Goal: Register for event/course

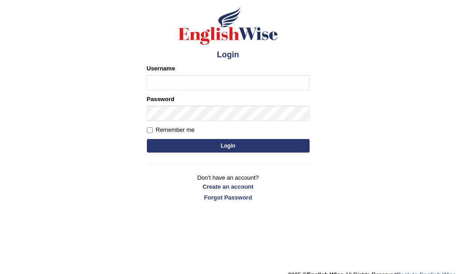
scroll to position [72, 0]
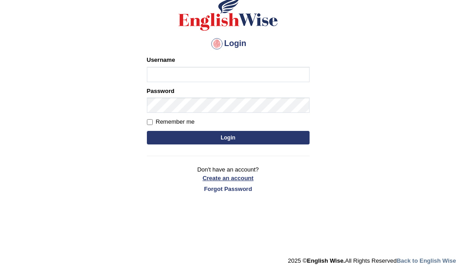
click at [227, 178] on link "Create an account" at bounding box center [228, 178] width 163 height 9
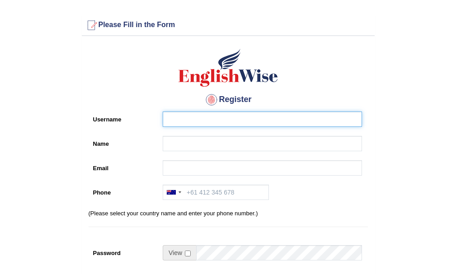
click at [214, 124] on input "Username" at bounding box center [262, 119] width 199 height 15
type input "roopbal_001"
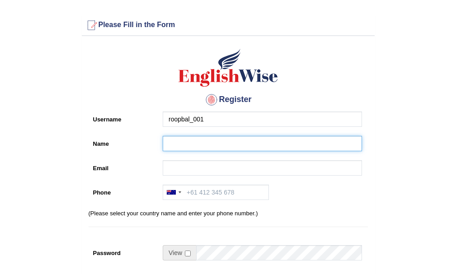
click at [234, 144] on input "Name" at bounding box center [262, 143] width 199 height 15
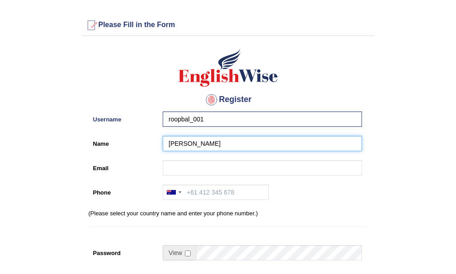
type input "[PERSON_NAME]"
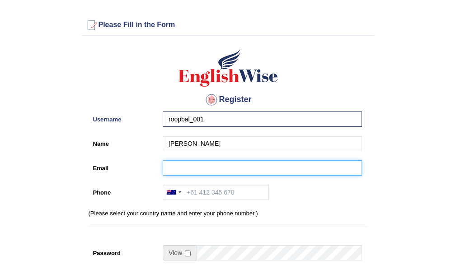
drag, startPoint x: 206, startPoint y: 164, endPoint x: 212, endPoint y: 172, distance: 9.7
click at [207, 167] on input "Email" at bounding box center [262, 167] width 199 height 15
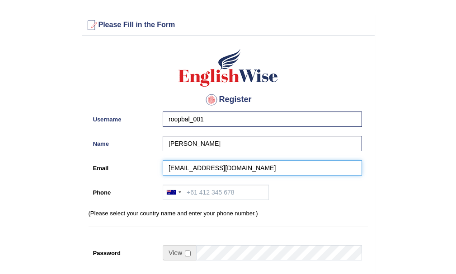
type input "roopbal003@gmail.com"
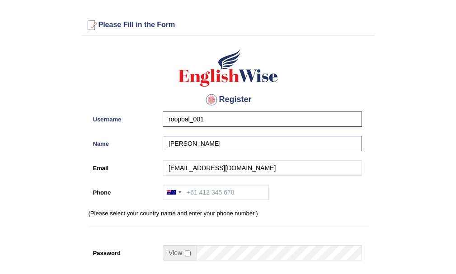
click at [234, 200] on div "Australia +61 India (भारत) +91 New Zealand +64 United States +1 Canada +1 Unite…" at bounding box center [260, 195] width 204 height 20
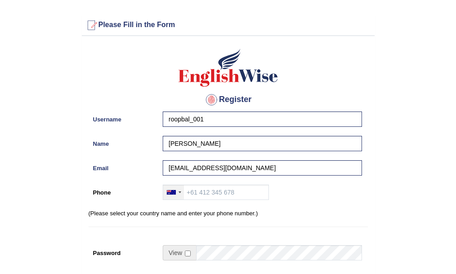
click at [173, 188] on div at bounding box center [173, 192] width 21 height 14
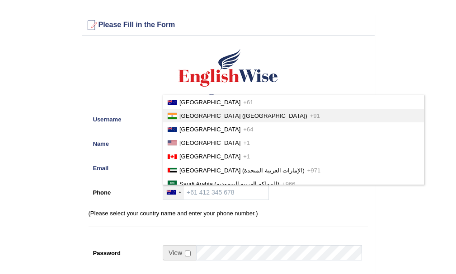
click at [184, 112] on li "India (भारत) +91" at bounding box center [293, 116] width 261 height 14
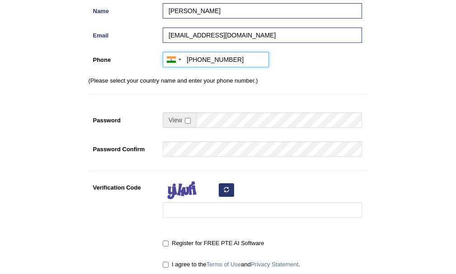
scroll to position [136, 0]
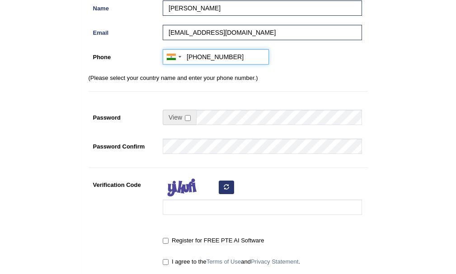
type input "+918571043422"
click at [187, 119] on input "checkbox" at bounding box center [188, 118] width 6 height 6
checkbox input "true"
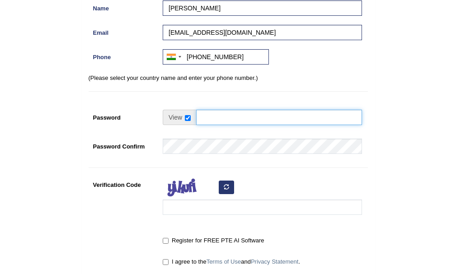
click at [213, 117] on input "Password" at bounding box center [279, 117] width 166 height 15
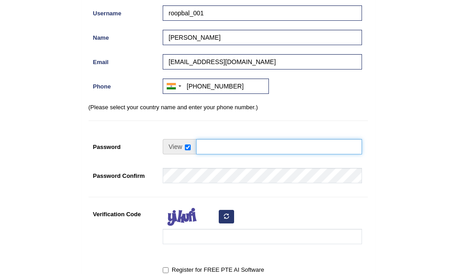
scroll to position [90, 0]
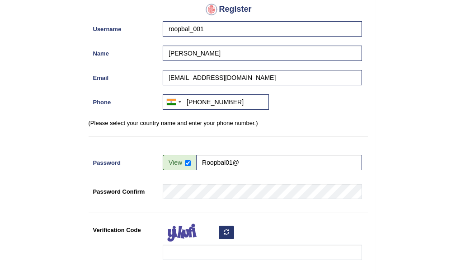
click at [286, 152] on div "Register Username roopbal_001 Name Navroop Email roopbal003@gmail.com Phone Aus…" at bounding box center [228, 138] width 293 height 377
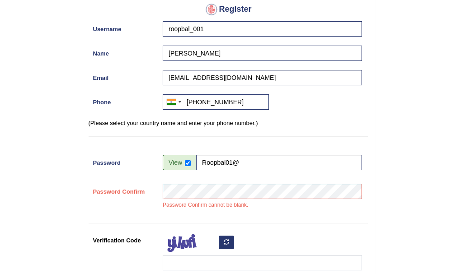
click at [281, 171] on td "Roopbal01@" at bounding box center [262, 165] width 199 height 20
click at [280, 164] on input "Roopbal01@" at bounding box center [279, 162] width 166 height 15
type input "Roopbal01@"
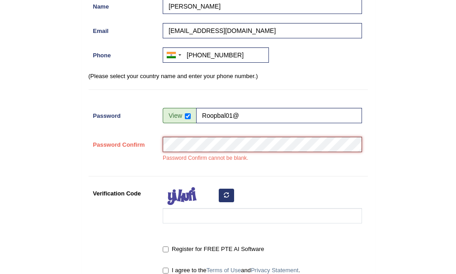
scroll to position [181, 0]
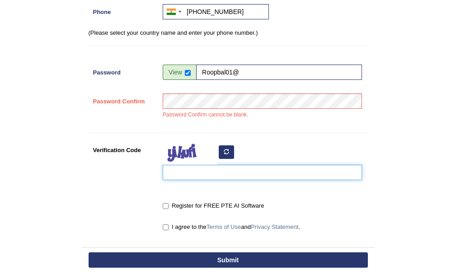
click at [199, 169] on input "Verification Code" at bounding box center [262, 172] width 199 height 15
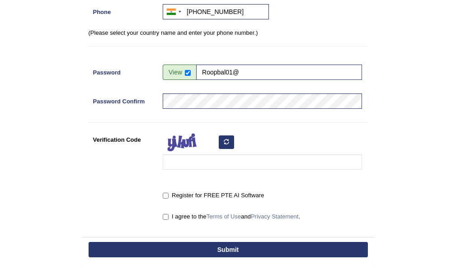
click at [228, 143] on icon "button" at bounding box center [226, 141] width 5 height 5
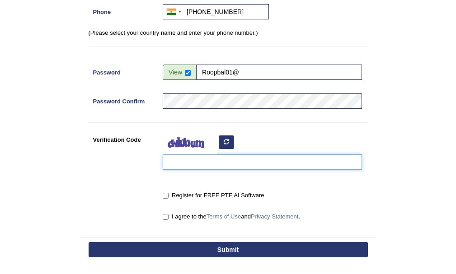
click at [211, 158] on input "Verification Code" at bounding box center [262, 161] width 199 height 15
type input "renoqa"
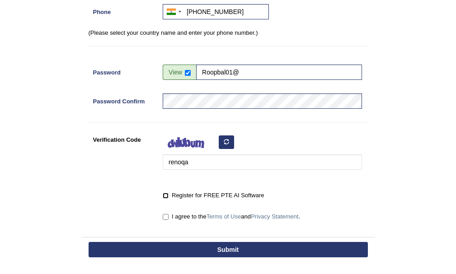
click at [164, 195] on input "Register for FREE PTE AI Software" at bounding box center [166, 196] width 6 height 6
checkbox input "true"
click at [242, 252] on button "Submit" at bounding box center [228, 249] width 279 height 15
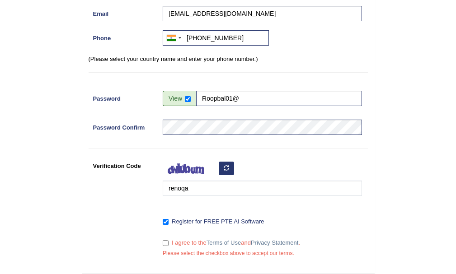
scroll to position [207, 0]
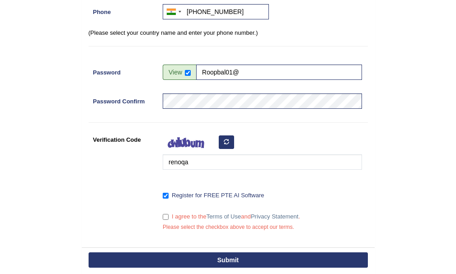
click at [223, 261] on button "Submit" at bounding box center [228, 260] width 279 height 15
click at [237, 254] on button "Submit" at bounding box center [228, 260] width 279 height 15
click at [238, 253] on button "Submit" at bounding box center [228, 260] width 279 height 15
click at [237, 253] on button "Submit" at bounding box center [228, 260] width 279 height 15
click at [239, 253] on button "Submit" at bounding box center [228, 260] width 279 height 15
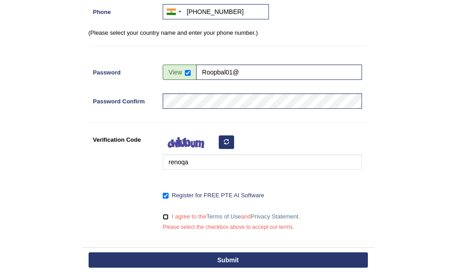
click at [164, 218] on input "I agree to the Terms of Use and Privacy Statement ." at bounding box center [166, 217] width 6 height 6
checkbox input "true"
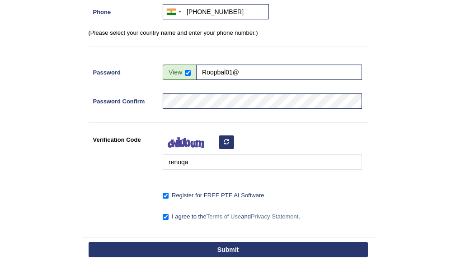
click at [220, 243] on button "Submit" at bounding box center [228, 249] width 279 height 15
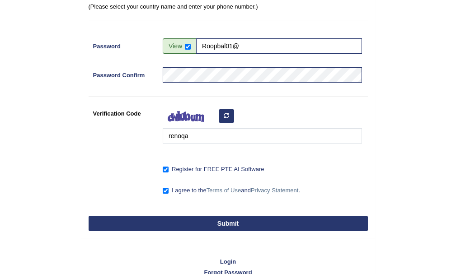
scroll to position [181, 0]
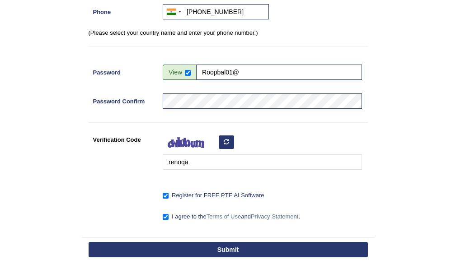
click at [219, 245] on button "Submit" at bounding box center [228, 249] width 279 height 15
click at [215, 243] on button "Submit" at bounding box center [228, 249] width 279 height 15
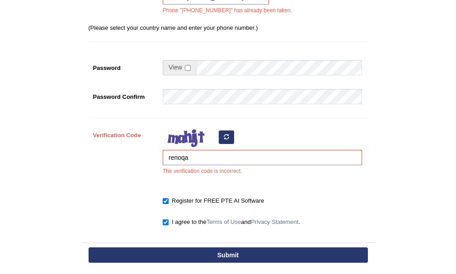
scroll to position [271, 0]
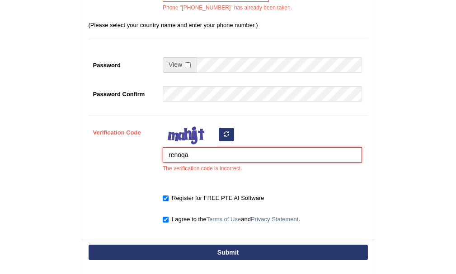
click at [232, 154] on input "renoqa" at bounding box center [262, 154] width 199 height 15
type input "r"
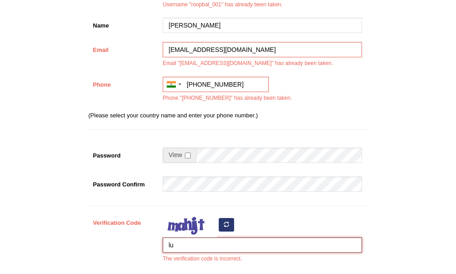
scroll to position [136, 0]
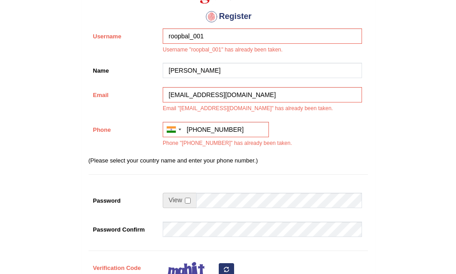
type input "lu"
click at [243, 126] on input "+91 85710 43422" at bounding box center [216, 129] width 106 height 15
type input "+"
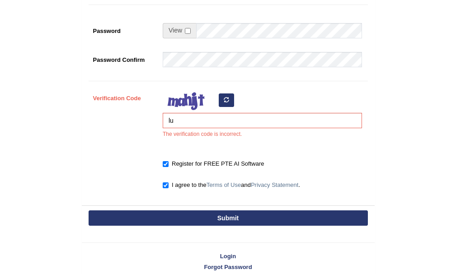
scroll to position [316, 0]
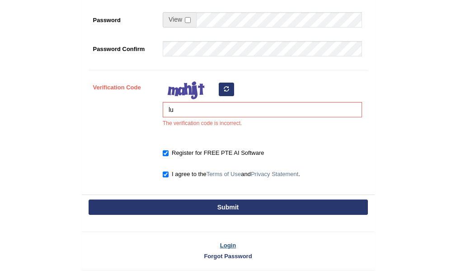
click at [231, 243] on link "Login" at bounding box center [228, 245] width 293 height 9
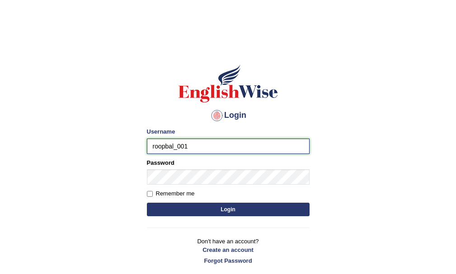
click at [210, 149] on input "roopbal_001" at bounding box center [228, 146] width 163 height 15
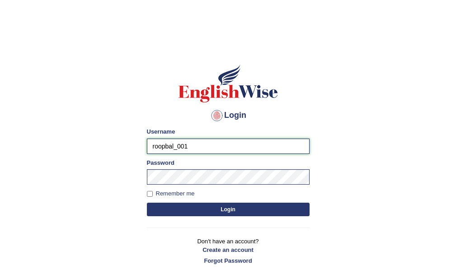
click at [211, 144] on input "roopbal_001" at bounding box center [228, 146] width 163 height 15
type input "roopbal_001"
click at [214, 207] on button "Login" at bounding box center [228, 210] width 163 height 14
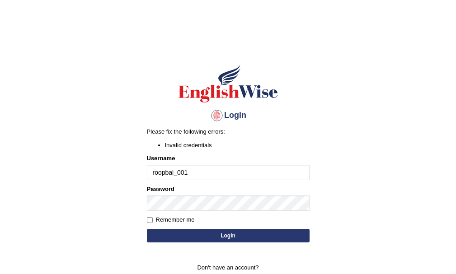
click at [183, 171] on input "roopbal_001" at bounding box center [228, 172] width 163 height 15
type input "roopbal_0001"
click at [209, 230] on button "Login" at bounding box center [228, 236] width 163 height 14
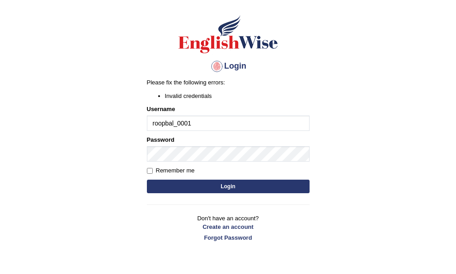
scroll to position [80, 0]
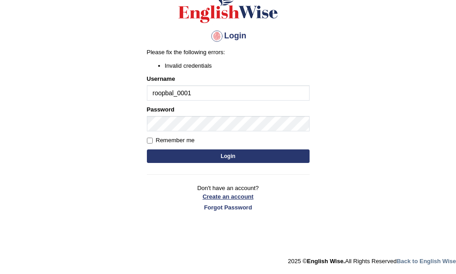
click at [224, 193] on link "Create an account" at bounding box center [228, 196] width 163 height 9
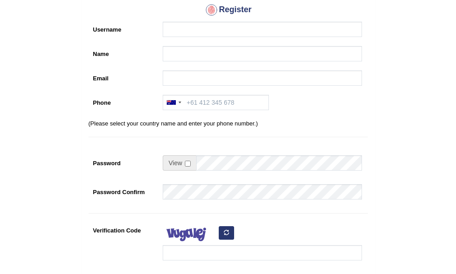
scroll to position [90, 0]
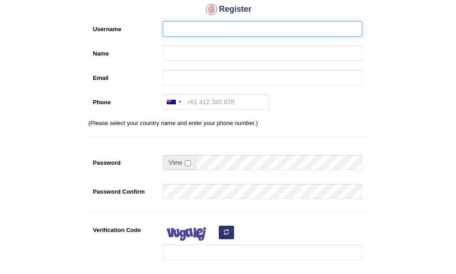
click at [225, 32] on input "Username" at bounding box center [262, 28] width 199 height 15
type input "roopbal_001"
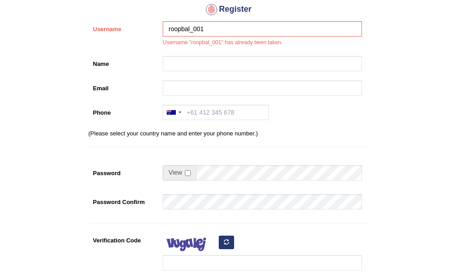
click at [217, 53] on div "Register Username roopbal_001 Username "roopbal_001" has already been taken. Na…" at bounding box center [228, 144] width 293 height 388
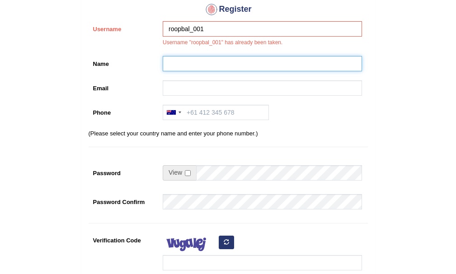
click at [216, 60] on input "Name" at bounding box center [262, 63] width 199 height 15
type input "[PERSON_NAME]"
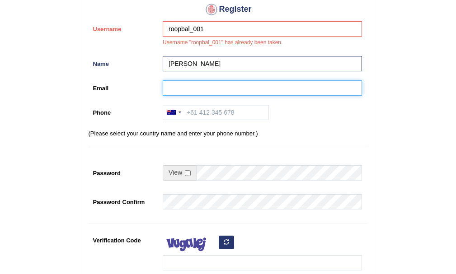
click at [211, 84] on input "Email" at bounding box center [262, 87] width 199 height 15
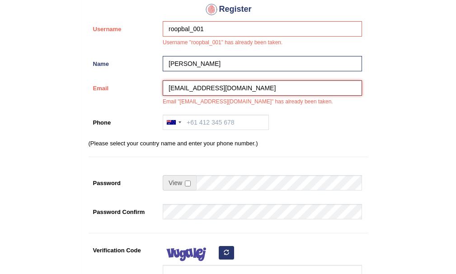
click at [200, 87] on input "roopbal003@gmail.com" at bounding box center [262, 87] width 199 height 15
type input "[EMAIL_ADDRESS][DOMAIN_NAME]"
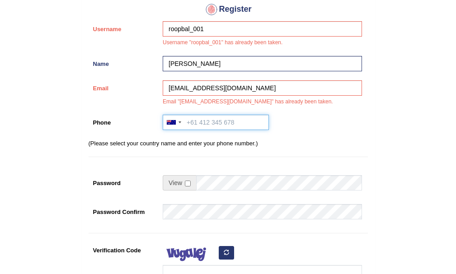
click at [219, 123] on input "Phone" at bounding box center [216, 122] width 106 height 15
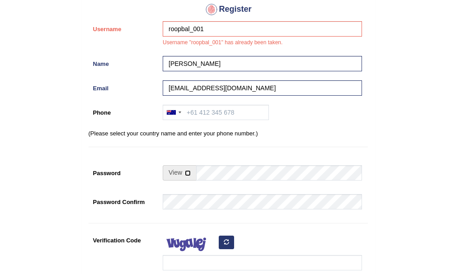
click at [186, 172] on input "checkbox" at bounding box center [188, 173] width 6 height 6
checkbox input "true"
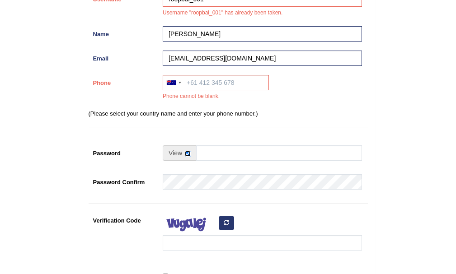
scroll to position [136, 0]
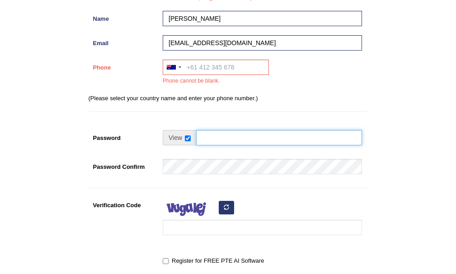
click at [222, 136] on input "Password" at bounding box center [279, 137] width 166 height 15
drag, startPoint x: 201, startPoint y: 139, endPoint x: 279, endPoint y: 122, distance: 79.2
click at [279, 122] on div "Register Username roopbal_001 Username "roopbal_001" has already been taken. Na…" at bounding box center [228, 104] width 293 height 398
type input "roopbal@01"
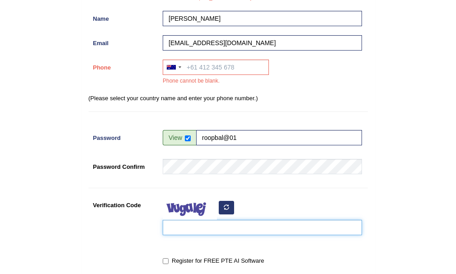
click at [233, 226] on input "Verification Code" at bounding box center [262, 227] width 199 height 15
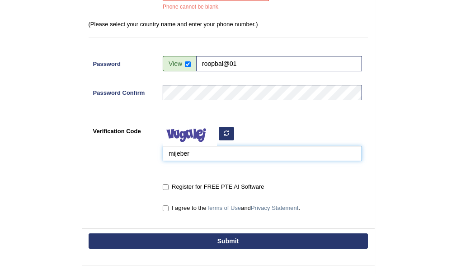
scroll to position [226, 0]
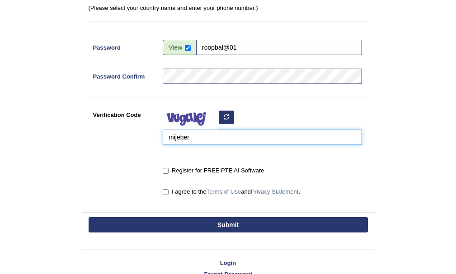
type input "mijeber"
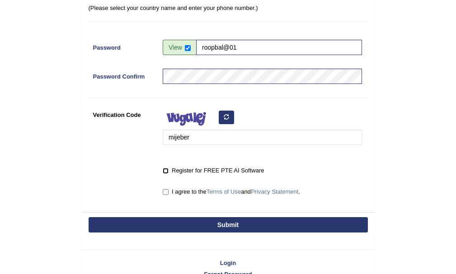
click at [166, 171] on input "Register for FREE PTE AI Software" at bounding box center [166, 171] width 6 height 6
checkbox input "true"
click at [165, 190] on input "I agree to the Terms of Use and Privacy Statement ." at bounding box center [166, 192] width 6 height 6
checkbox input "true"
click at [255, 221] on button "Submit" at bounding box center [228, 224] width 279 height 15
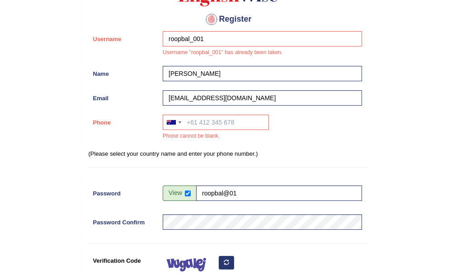
scroll to position [101, 0]
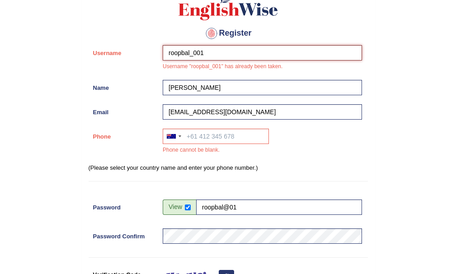
click at [213, 52] on input "roopbal_001" at bounding box center [262, 52] width 199 height 15
type input "roopbal_002"
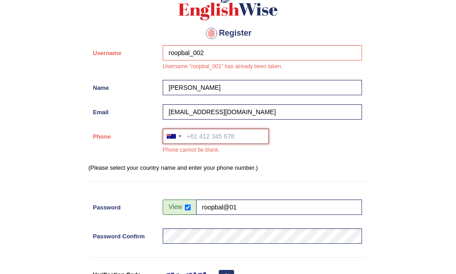
click at [227, 139] on input "Phone" at bounding box center [216, 136] width 106 height 15
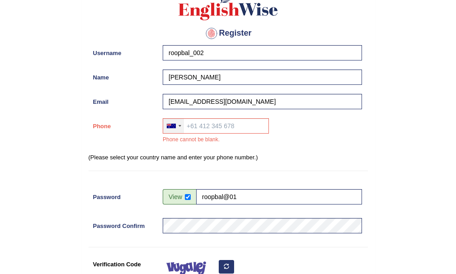
click at [178, 129] on div at bounding box center [173, 126] width 21 height 14
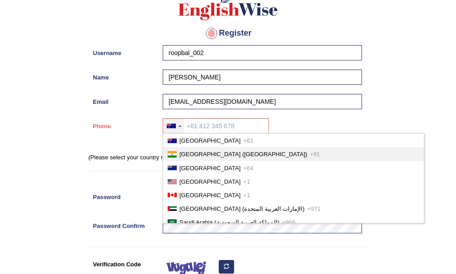
click at [191, 154] on span "[GEOGRAPHIC_DATA] ([GEOGRAPHIC_DATA])" at bounding box center [243, 154] width 128 height 7
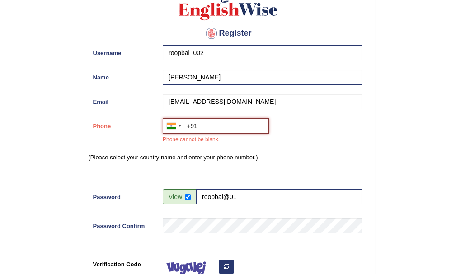
click at [212, 124] on input "+91" at bounding box center [216, 125] width 106 height 15
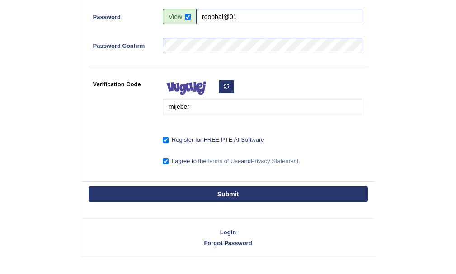
scroll to position [282, 0]
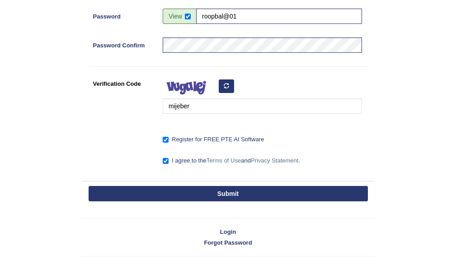
click at [227, 195] on button "Submit" at bounding box center [228, 193] width 279 height 15
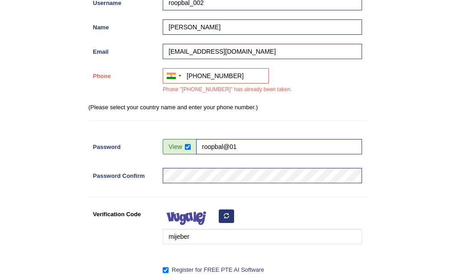
scroll to position [121, 0]
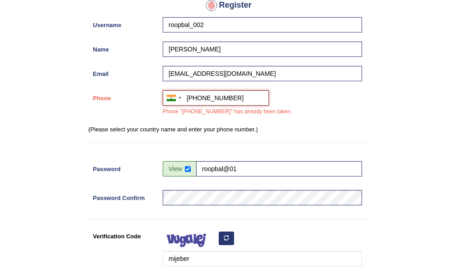
click at [253, 99] on input "+918571043422" at bounding box center [216, 97] width 106 height 15
type input "+"
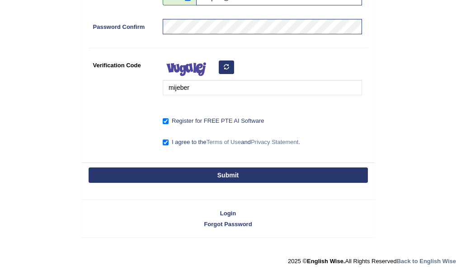
scroll to position [292, 0]
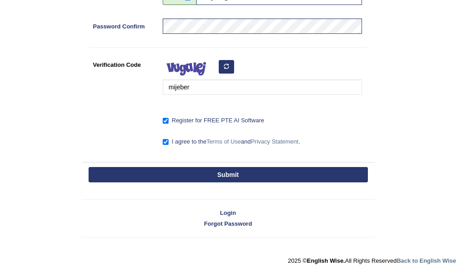
drag, startPoint x: 236, startPoint y: 177, endPoint x: 223, endPoint y: 183, distance: 15.0
click at [236, 177] on button "Submit" at bounding box center [228, 174] width 279 height 15
type input "+919306825454"
click at [213, 174] on button "Submit" at bounding box center [228, 174] width 279 height 15
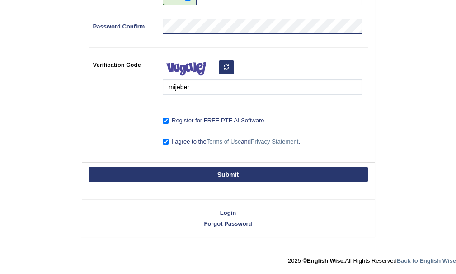
click at [213, 174] on button "Submit" at bounding box center [228, 174] width 279 height 15
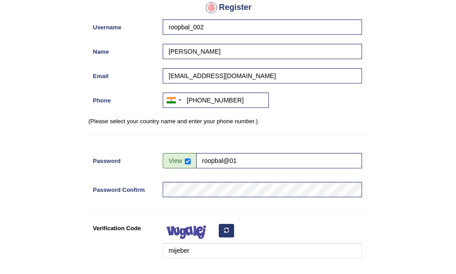
scroll to position [75, 0]
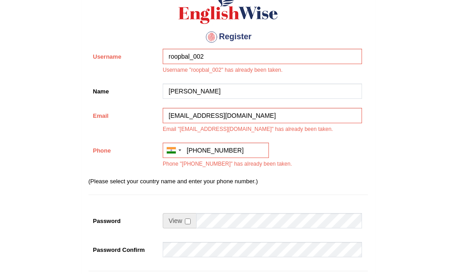
scroll to position [90, 0]
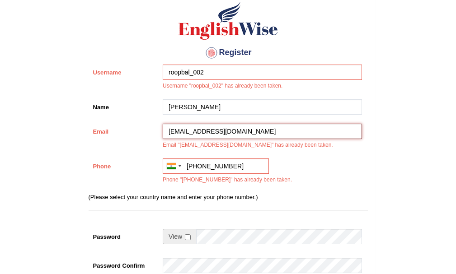
click at [262, 133] on input "roopbal005@gmail.com" at bounding box center [262, 131] width 199 height 15
type input "roopbal"
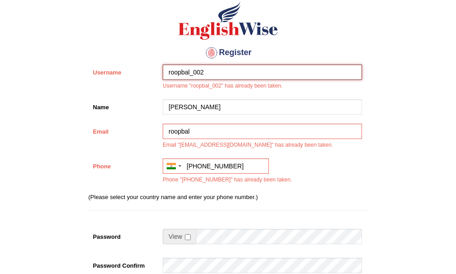
click at [300, 72] on input "roopbal_002" at bounding box center [262, 72] width 199 height 15
type input "r"
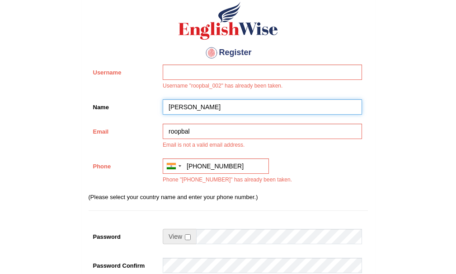
click at [266, 111] on input "Navroop" at bounding box center [262, 106] width 199 height 15
type input "N"
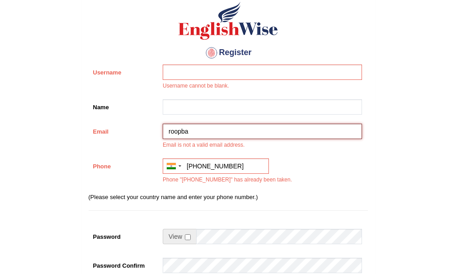
click at [256, 135] on input "roopba" at bounding box center [262, 131] width 199 height 15
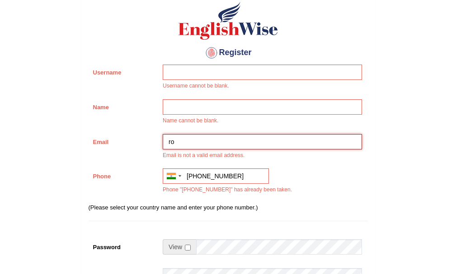
type input "r"
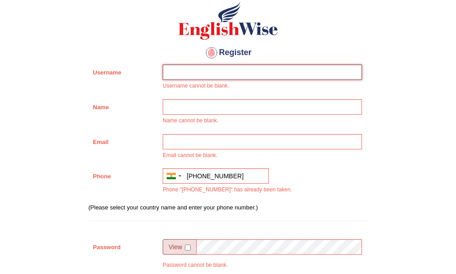
click at [187, 68] on input "Username" at bounding box center [262, 72] width 199 height 15
type input "[PERSON_NAME]"
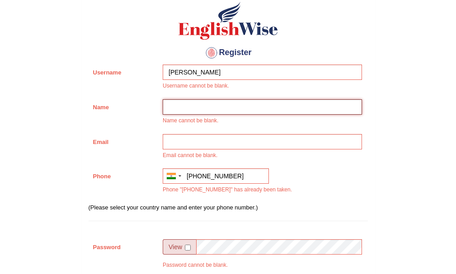
click at [225, 105] on input "Name" at bounding box center [262, 106] width 199 height 15
type input "[PERSON_NAME]"
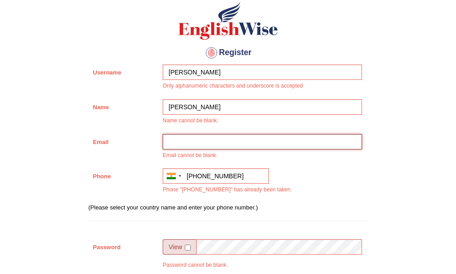
drag, startPoint x: 220, startPoint y: 148, endPoint x: 213, endPoint y: 145, distance: 7.1
click at [220, 148] on input "Email" at bounding box center [262, 141] width 199 height 15
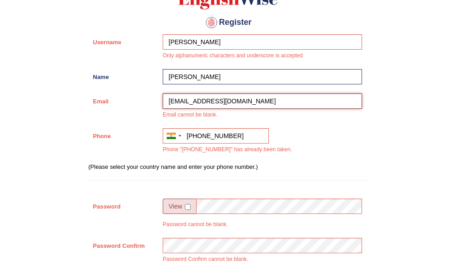
scroll to position [136, 0]
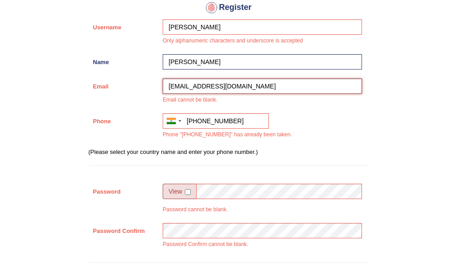
type input "keshavjuliyer42@gmail.com"
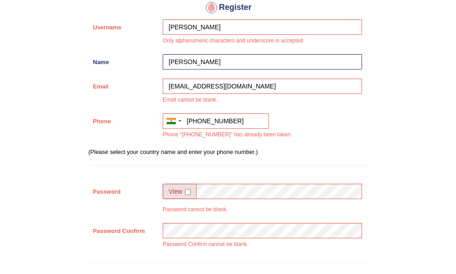
drag, startPoint x: 185, startPoint y: 187, endPoint x: 192, endPoint y: 191, distance: 7.3
click at [187, 188] on span at bounding box center [179, 191] width 33 height 15
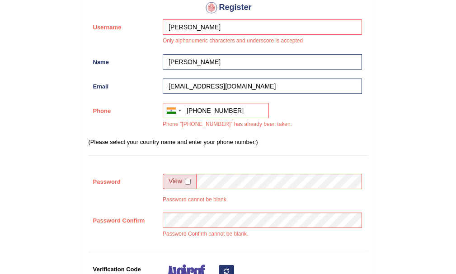
click at [184, 183] on span at bounding box center [179, 181] width 33 height 15
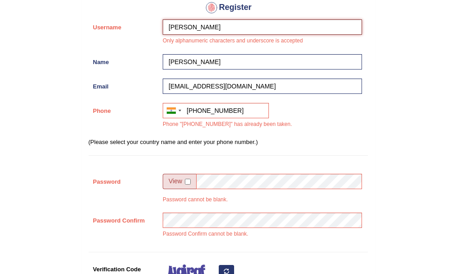
click at [187, 31] on input "[PERSON_NAME]" at bounding box center [262, 26] width 199 height 15
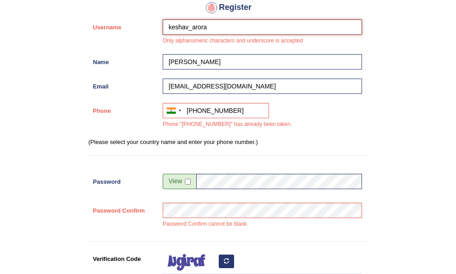
click at [218, 29] on input "keshav_arora" at bounding box center [262, 26] width 199 height 15
type input "keshav_arora"
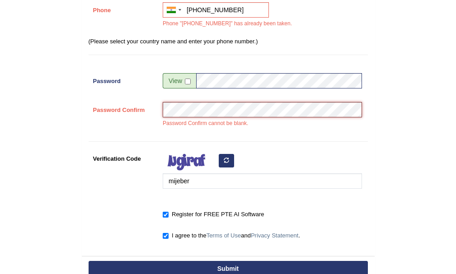
scroll to position [271, 0]
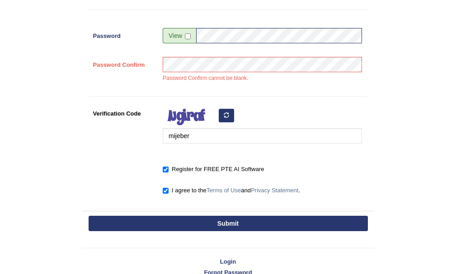
click at [211, 227] on button "Submit" at bounding box center [228, 223] width 279 height 15
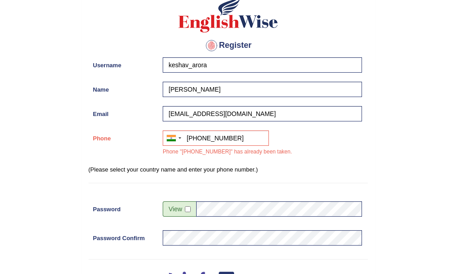
scroll to position [75, 0]
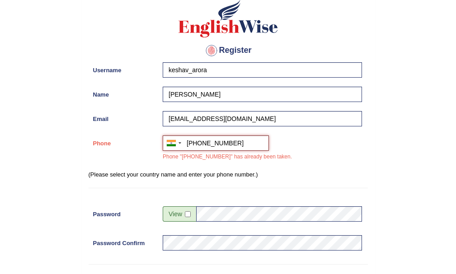
drag, startPoint x: 195, startPoint y: 141, endPoint x: 197, endPoint y: 149, distance: 7.9
click at [196, 144] on input "+919306825454" at bounding box center [216, 143] width 106 height 15
click at [194, 151] on div "Australia +61 India (भारत) +91 New Zealand +64 United States +1 Canada +1 Unite…" at bounding box center [260, 151] width 204 height 30
click at [195, 148] on input "+919306825454" at bounding box center [216, 143] width 106 height 15
click at [190, 147] on input "19306825454" at bounding box center [216, 143] width 106 height 15
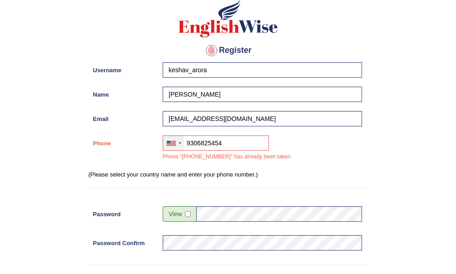
click at [171, 147] on div at bounding box center [173, 143] width 21 height 14
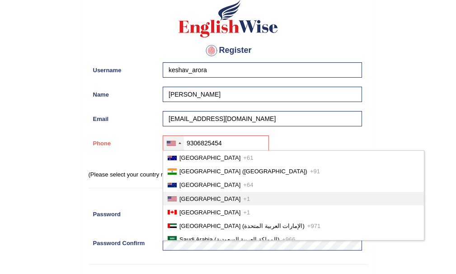
click at [171, 147] on div at bounding box center [173, 143] width 21 height 14
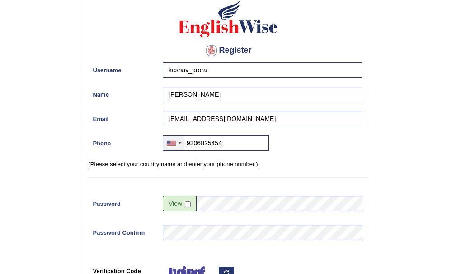
click at [177, 149] on div at bounding box center [173, 143] width 21 height 14
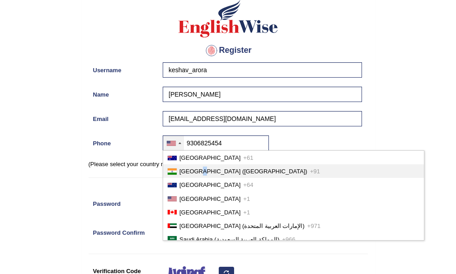
click at [195, 169] on span "India (भारत)" at bounding box center [243, 171] width 128 height 7
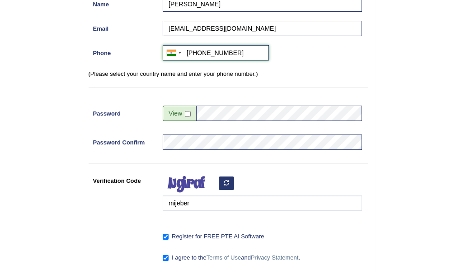
scroll to position [211, 0]
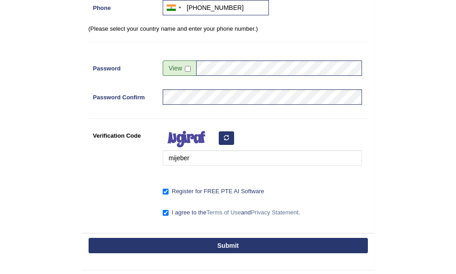
click at [196, 240] on button "Submit" at bounding box center [228, 245] width 279 height 15
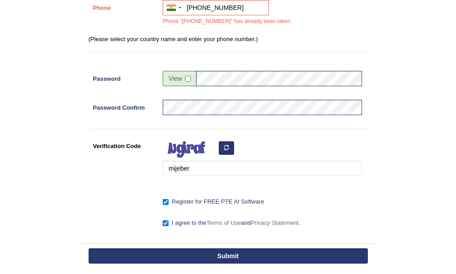
click at [199, 243] on div "Submit" at bounding box center [228, 256] width 293 height 27
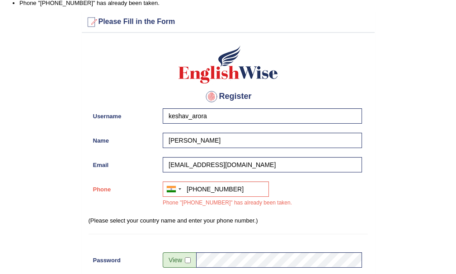
scroll to position [45, 0]
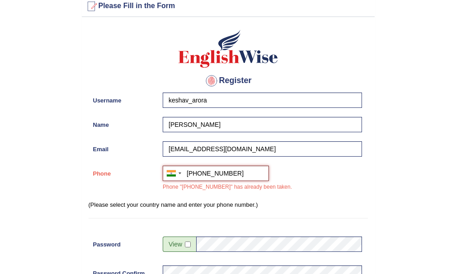
click at [247, 174] on input "+919306825454" at bounding box center [216, 173] width 106 height 15
type input "+"
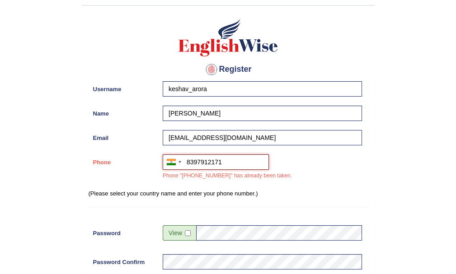
scroll to position [226, 0]
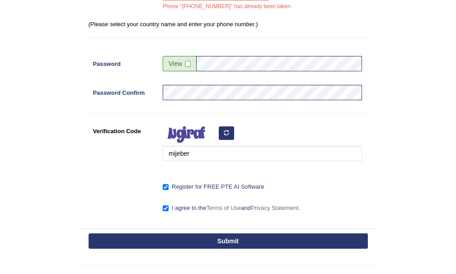
click at [234, 248] on button "Submit" at bounding box center [228, 241] width 279 height 15
type input "+918397912171"
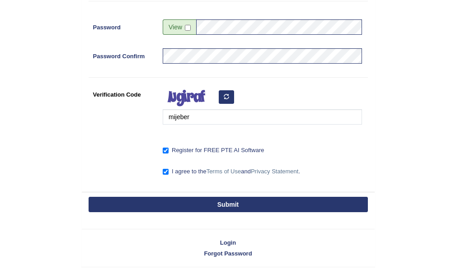
scroll to position [200, 0]
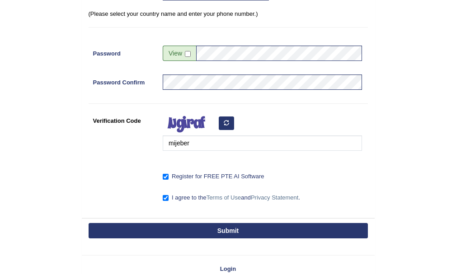
click at [234, 244] on div "Submit" at bounding box center [228, 231] width 293 height 27
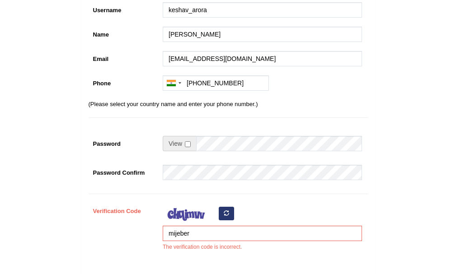
scroll to position [181, 0]
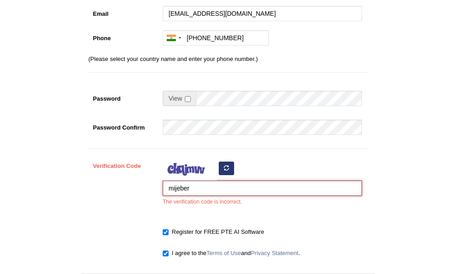
click at [213, 189] on input "mijeber" at bounding box center [262, 188] width 199 height 15
type input "m"
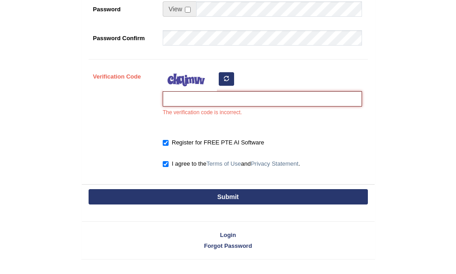
scroll to position [271, 0]
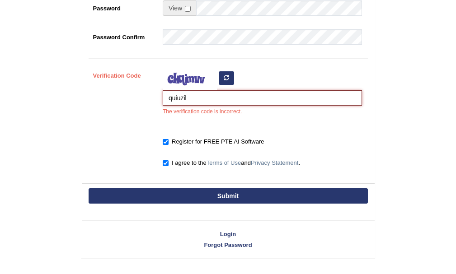
type input "quiuzil"
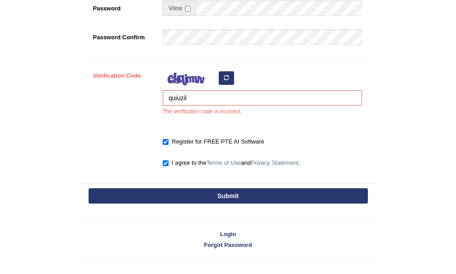
click at [227, 196] on button "Submit" at bounding box center [228, 195] width 279 height 15
type input "[PHONE_NUMBER]"
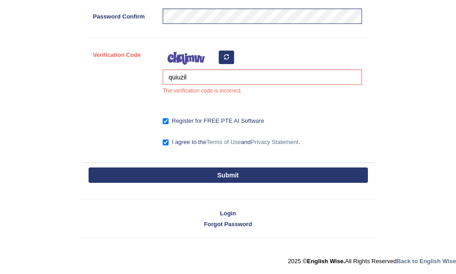
scroll to position [245, 0]
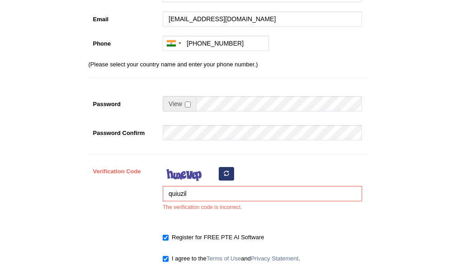
scroll to position [292, 0]
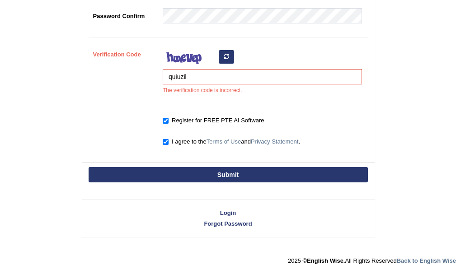
click at [232, 60] on button "button" at bounding box center [226, 57] width 15 height 14
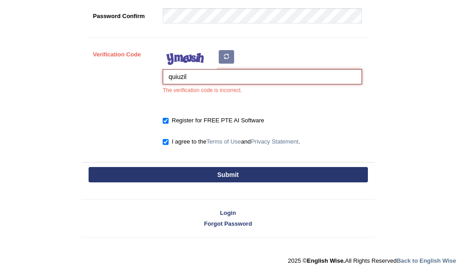
click at [214, 78] on input "quiuzil" at bounding box center [262, 76] width 199 height 15
type input "q"
type input "xuwodi"
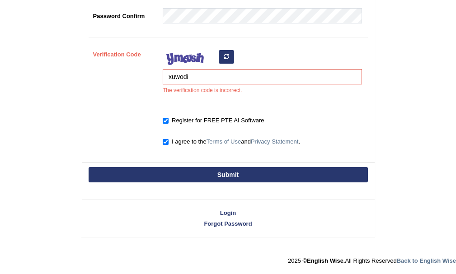
click at [232, 173] on button "Submit" at bounding box center [228, 174] width 279 height 15
type input "[PHONE_NUMBER]"
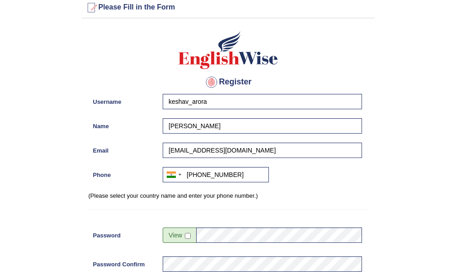
scroll to position [0, 0]
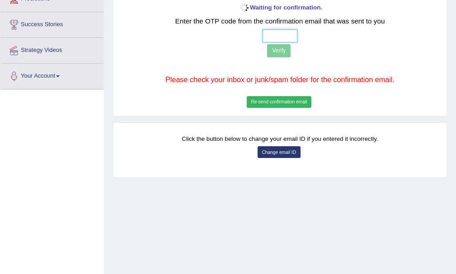
click at [279, 38] on input "text" at bounding box center [279, 35] width 35 height 13
type input "7 0 1 2"
click at [278, 48] on button "Verify" at bounding box center [278, 50] width 23 height 13
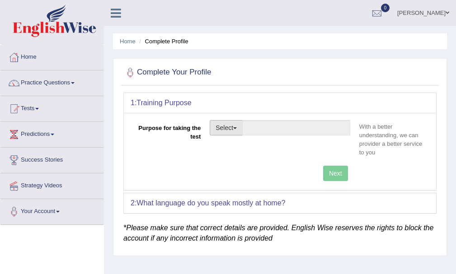
click at [239, 130] on button "Select" at bounding box center [226, 127] width 33 height 15
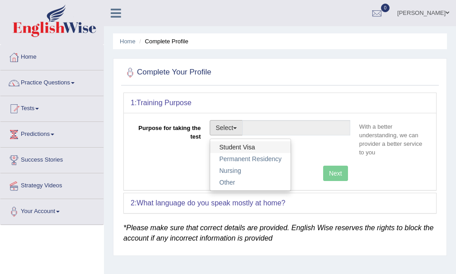
click at [248, 149] on link "Student Visa" at bounding box center [250, 147] width 80 height 12
type input "Student Visa"
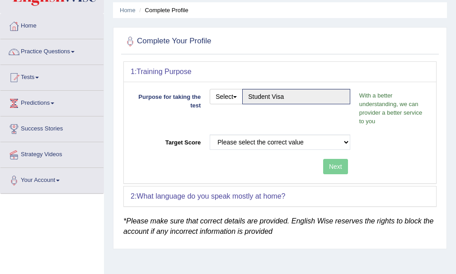
scroll to position [45, 0]
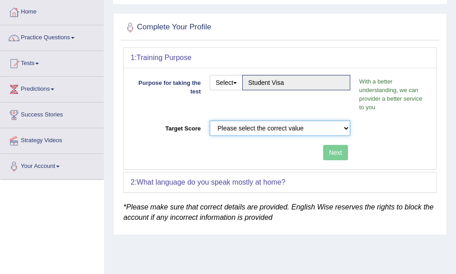
click at [333, 129] on select "Please select the correct value 50 (6 bands) 58 (6.5 bands) 65 (7 bands) 79 (8 …" at bounding box center [280, 128] width 140 height 15
click at [210, 121] on select "Please select the correct value 50 (6 bands) 58 (6.5 bands) 65 (7 bands) 79 (8 …" at bounding box center [280, 128] width 140 height 15
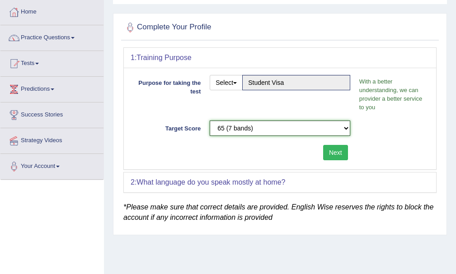
drag, startPoint x: 343, startPoint y: 128, endPoint x: 341, endPoint y: 132, distance: 4.9
click at [343, 130] on select "Please select the correct value 50 (6 bands) 58 (6.5 bands) 65 (7 bands) 79 (8 …" at bounding box center [280, 128] width 140 height 15
select select "79"
click at [210, 121] on select "Please select the correct value 50 (6 bands) 58 (6.5 bands) 65 (7 bands) 79 (8 …" at bounding box center [280, 128] width 140 height 15
click at [340, 155] on button "Next" at bounding box center [335, 152] width 25 height 15
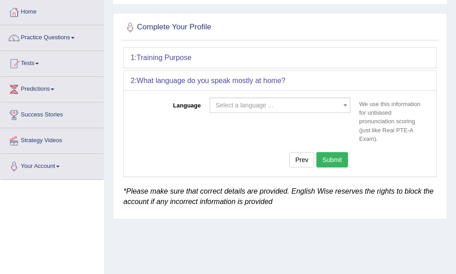
click at [239, 107] on span "Select a language ..." at bounding box center [244, 105] width 58 height 7
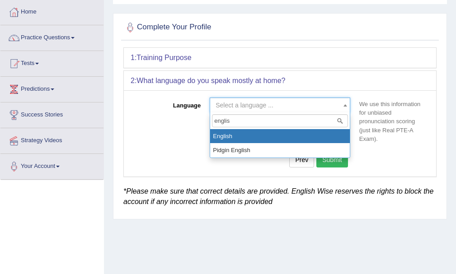
type input "englis"
select select "English"
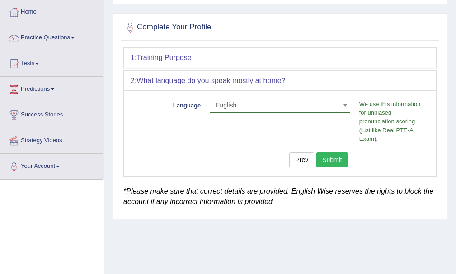
click at [325, 160] on button "Submit" at bounding box center [332, 159] width 32 height 15
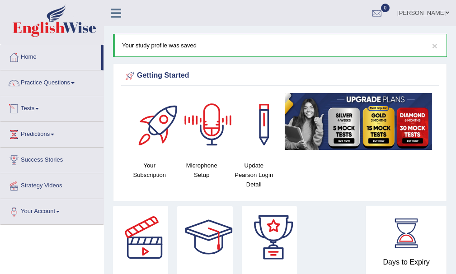
click at [36, 112] on link "Tests" at bounding box center [51, 107] width 103 height 23
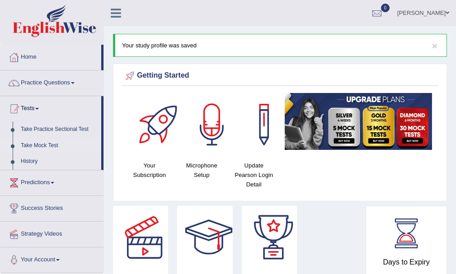
click at [47, 145] on link "Take Mock Test" at bounding box center [59, 146] width 84 height 16
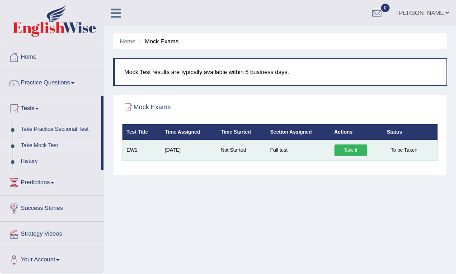
click at [353, 147] on link "Take it" at bounding box center [350, 151] width 33 height 12
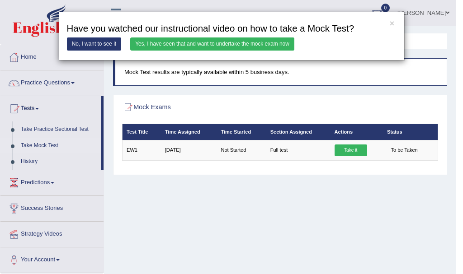
click at [146, 41] on link "Yes, I have seen that and want to undertake the mock exam now" at bounding box center [212, 43] width 164 height 13
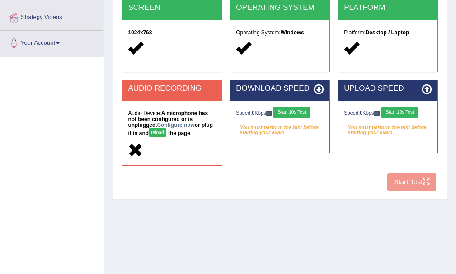
scroll to position [181, 0]
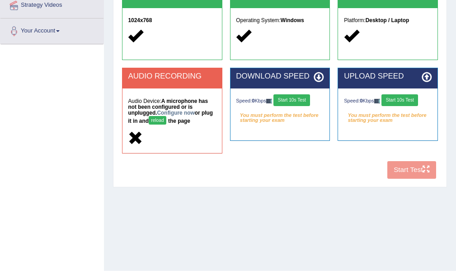
click at [159, 122] on button "reload" at bounding box center [158, 120] width 18 height 9
click at [304, 100] on button "Start 10s Test" at bounding box center [291, 100] width 37 height 12
click at [411, 102] on button "Start 10s Test" at bounding box center [399, 100] width 37 height 12
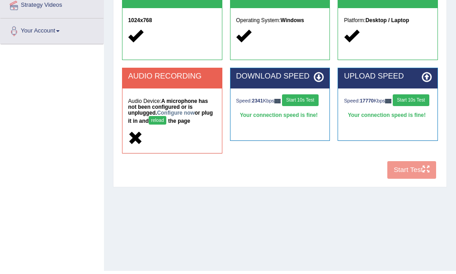
click at [154, 121] on button "reload" at bounding box center [158, 120] width 18 height 9
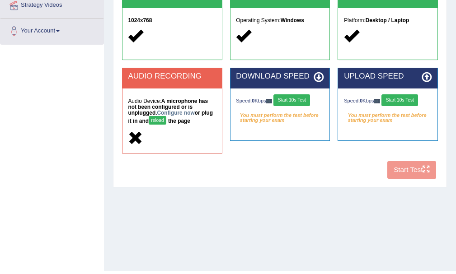
click at [159, 119] on button "reload" at bounding box center [158, 120] width 18 height 9
click at [157, 118] on button "reload" at bounding box center [158, 120] width 18 height 9
drag, startPoint x: 87, startPoint y: 144, endPoint x: 75, endPoint y: 148, distance: 13.0
click at [76, 150] on div "Toggle navigation Home Practice Questions Speaking Practice Read Aloud Repeat S…" at bounding box center [228, 54] width 456 height 470
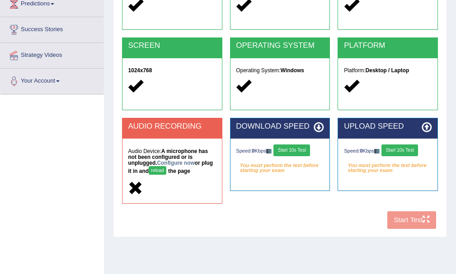
scroll to position [45, 0]
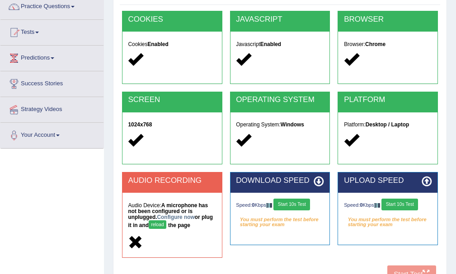
scroll to position [90, 0]
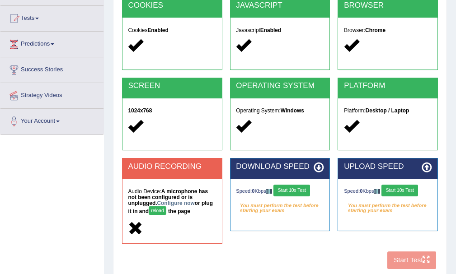
drag, startPoint x: 156, startPoint y: 218, endPoint x: 160, endPoint y: 214, distance: 6.1
click at [159, 215] on div "Audio Device: A microphone has not been configured or is unplugged. Configure n…" at bounding box center [171, 211] width 99 height 64
click at [161, 213] on button "reload" at bounding box center [158, 210] width 18 height 9
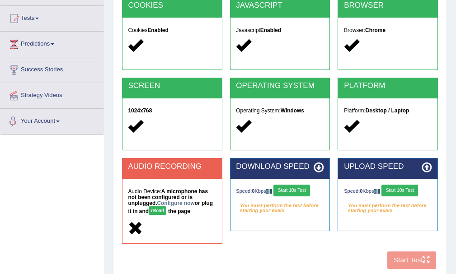
click at [60, 121] on span at bounding box center [58, 122] width 4 height 2
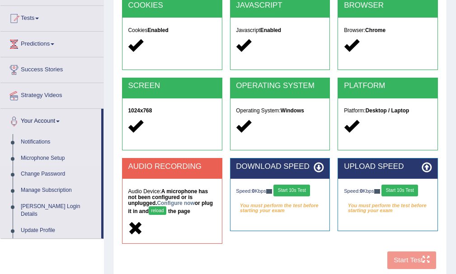
click at [64, 159] on link "Microphone Setup" at bounding box center [59, 158] width 84 height 16
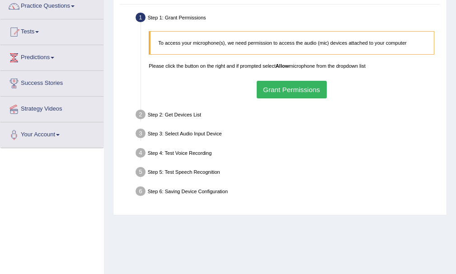
scroll to position [65, 0]
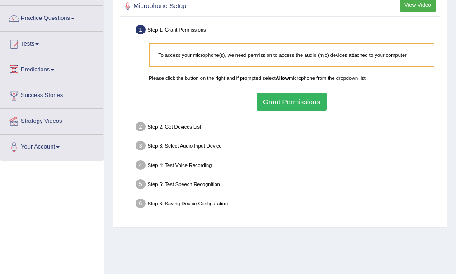
click at [290, 98] on button "Grant Permissions" at bounding box center [292, 102] width 70 height 18
click at [290, 98] on div "To access your microphone(s), we need permission to access the audio (mic) devi…" at bounding box center [291, 76] width 293 height 75
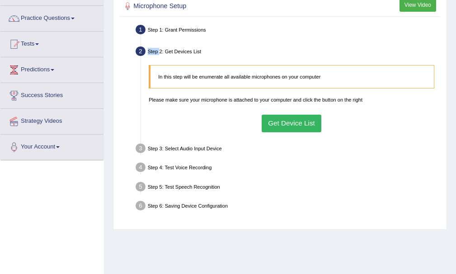
click at [303, 119] on button "Get Device List" at bounding box center [292, 124] width 60 height 18
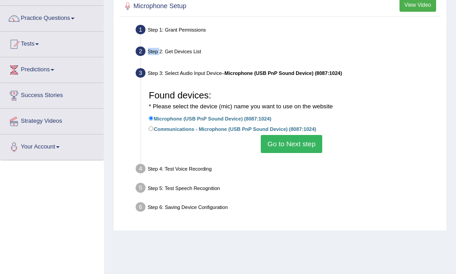
click at [310, 145] on button "Go to Next step" at bounding box center [291, 144] width 61 height 18
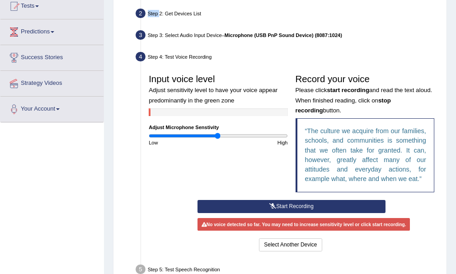
scroll to position [155, 0]
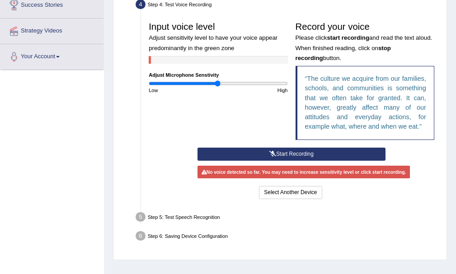
click at [292, 150] on button "Start Recording" at bounding box center [290, 154] width 187 height 13
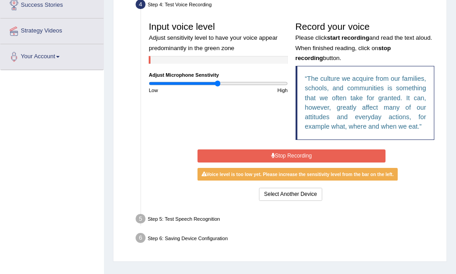
click at [292, 150] on button "Stop Recording" at bounding box center [290, 156] width 187 height 13
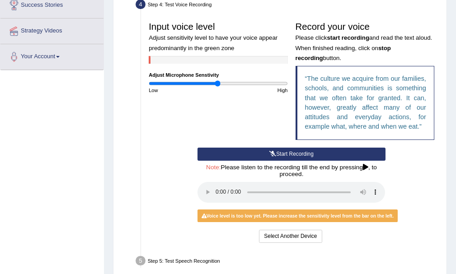
click at [292, 150] on button "Start Recording" at bounding box center [290, 154] width 187 height 13
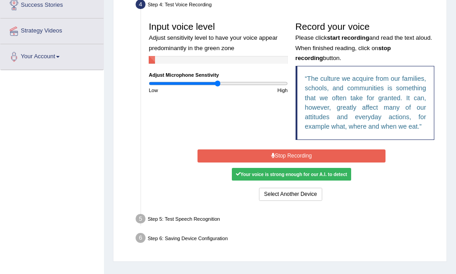
click at [292, 150] on button "Stop Recording" at bounding box center [290, 156] width 187 height 13
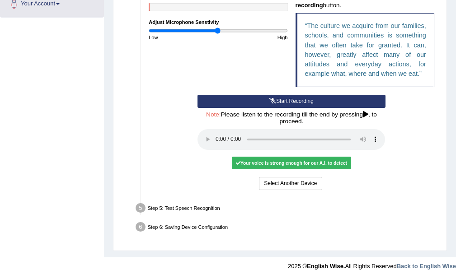
scroll to position [214, 0]
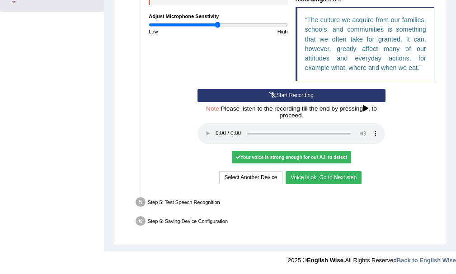
click at [316, 177] on button "Voice is ok. Go to Next step" at bounding box center [324, 177] width 76 height 13
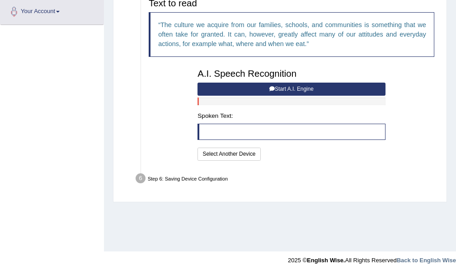
click at [288, 84] on button "Start A.I. Engine" at bounding box center [290, 89] width 187 height 13
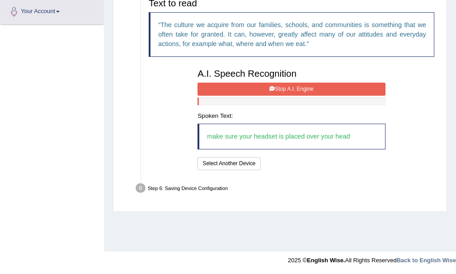
click at [277, 88] on button "Stop A.I. Engine" at bounding box center [290, 89] width 187 height 13
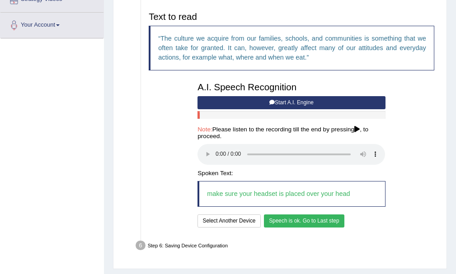
scroll to position [211, 0]
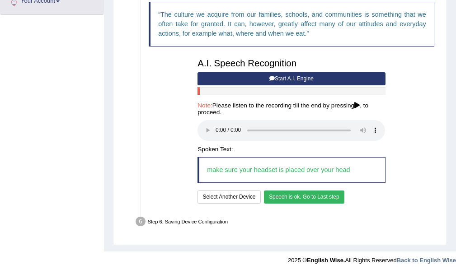
click at [314, 196] on button "Speech is ok. Go to Last step" at bounding box center [304, 197] width 80 height 13
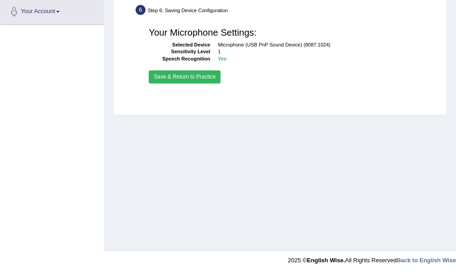
scroll to position [200, 0]
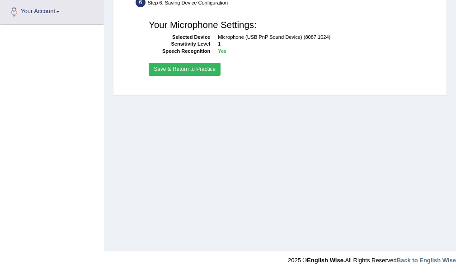
click at [213, 69] on button "Save & Return to Practice" at bounding box center [185, 69] width 72 height 13
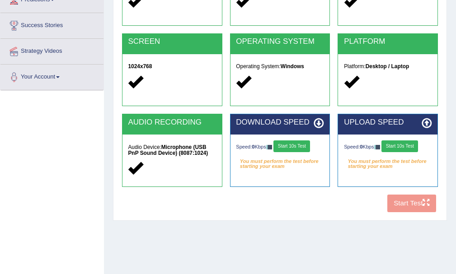
scroll to position [155, 0]
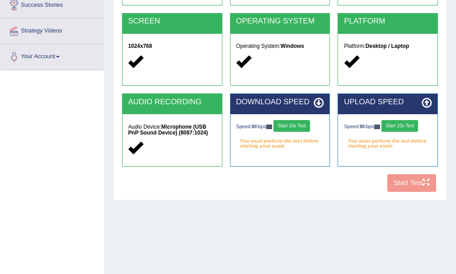
click at [408, 187] on div "COOKIES Cookies Enabled JAVASCRIPT Javascript Enabled BROWSER Browser: Chrome S…" at bounding box center [280, 64] width 320 height 264
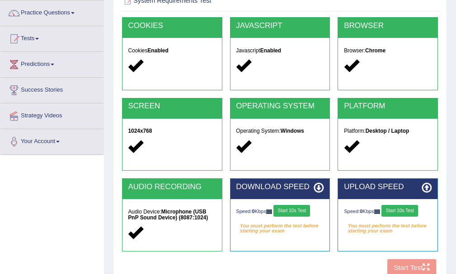
scroll to position [65, 0]
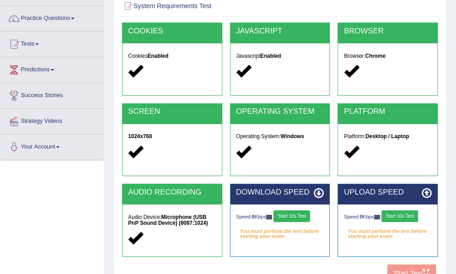
click at [302, 218] on button "Start 10s Test" at bounding box center [291, 217] width 37 height 12
click at [403, 215] on button "Start 10s Test" at bounding box center [399, 217] width 37 height 12
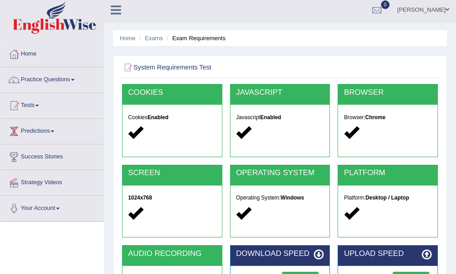
scroll to position [0, 0]
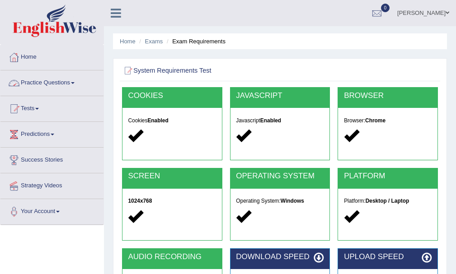
click at [42, 81] on link "Practice Questions" at bounding box center [51, 81] width 103 height 23
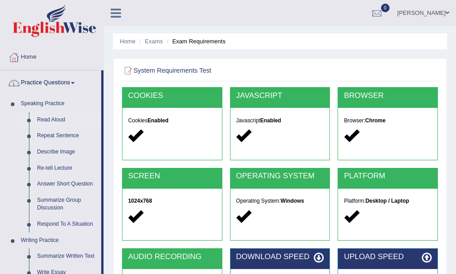
click at [47, 119] on link "Read Aloud" at bounding box center [67, 120] width 68 height 16
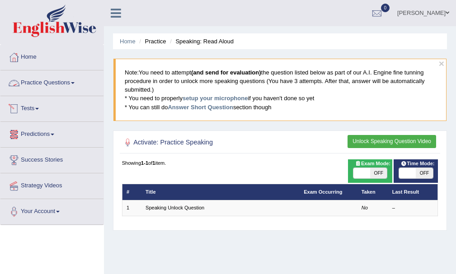
click at [29, 104] on link "Tests" at bounding box center [51, 107] width 103 height 23
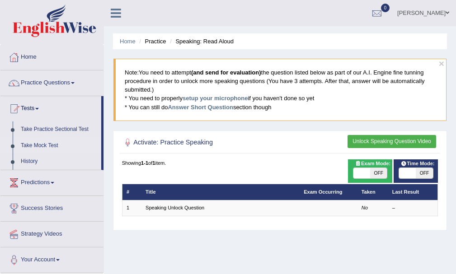
click at [43, 140] on link "Take Mock Test" at bounding box center [59, 146] width 84 height 16
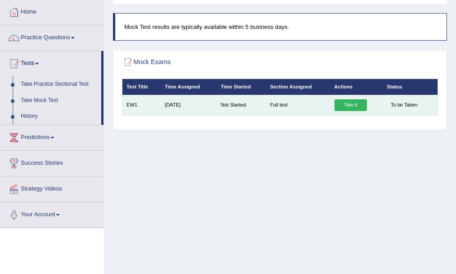
click at [350, 102] on link "Take it" at bounding box center [350, 105] width 33 height 12
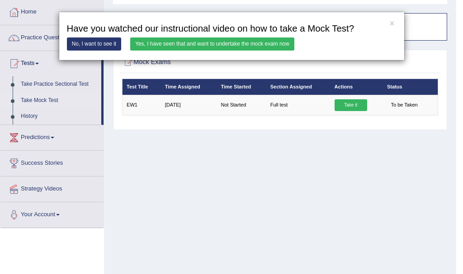
click at [227, 42] on link "Yes, I have seen that and want to undertake the mock exam now" at bounding box center [212, 43] width 164 height 13
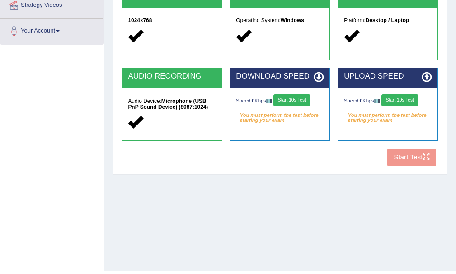
click at [290, 98] on button "Start 10s Test" at bounding box center [291, 100] width 37 height 12
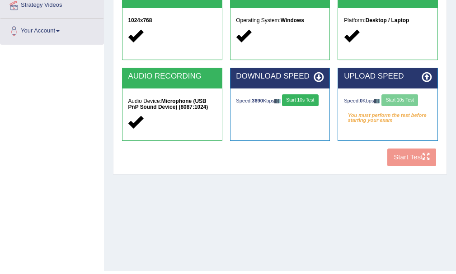
click at [409, 98] on div "Speed: 0 Kbps Start 10s Test" at bounding box center [388, 101] width 88 height 14
click at [409, 98] on button "Start 10s Test" at bounding box center [399, 100] width 37 height 12
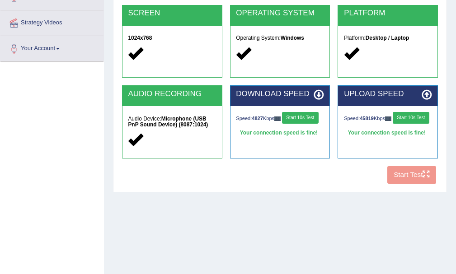
scroll to position [136, 0]
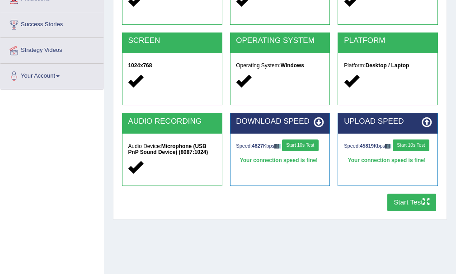
click at [412, 197] on button "Start Test" at bounding box center [411, 203] width 49 height 18
